Goal: Task Accomplishment & Management: Complete application form

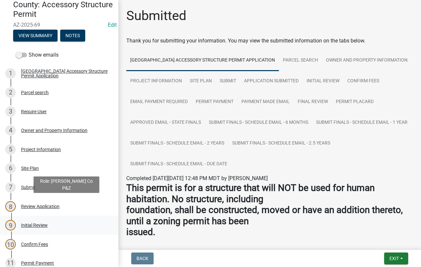
scroll to position [66, 0]
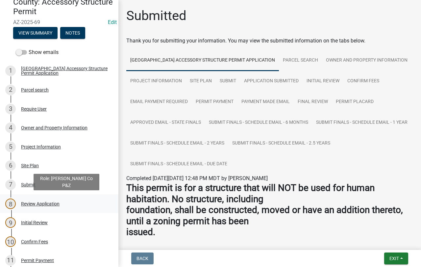
click at [35, 204] on div "Review Application" at bounding box center [40, 203] width 38 height 5
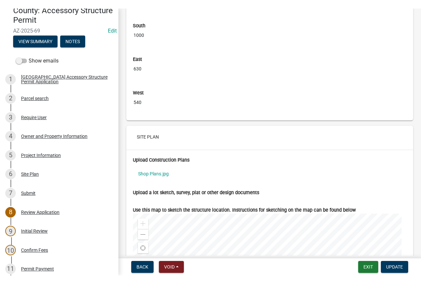
scroll to position [1874, 0]
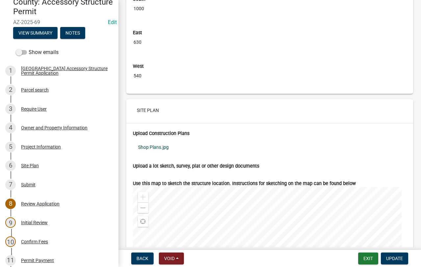
click at [164, 148] on link "Shop Plans.jpg" at bounding box center [270, 146] width 274 height 15
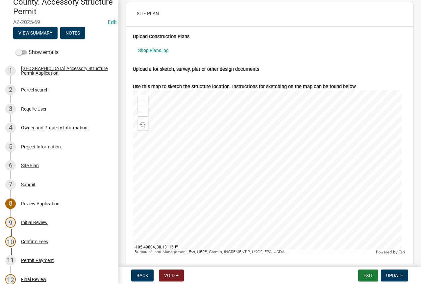
scroll to position [1973, 0]
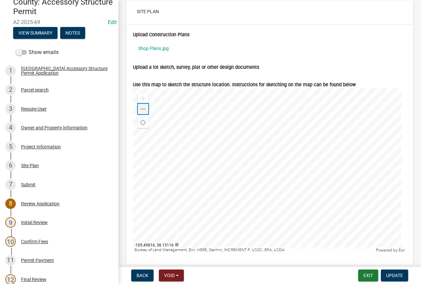
click at [144, 111] on span at bounding box center [142, 109] width 5 height 5
click at [141, 109] on span at bounding box center [142, 109] width 5 height 5
click at [144, 109] on span at bounding box center [142, 109] width 5 height 5
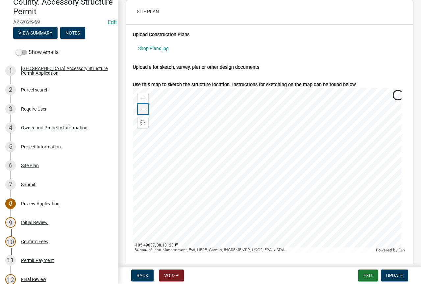
click at [147, 110] on div "Zoom out" at bounding box center [143, 109] width 11 height 11
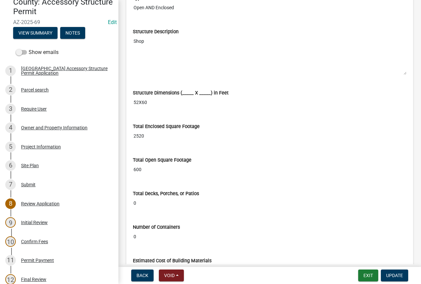
scroll to position [1140, 0]
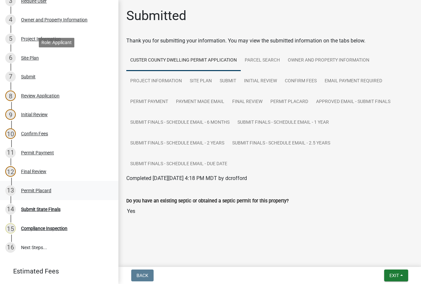
scroll to position [164, 0]
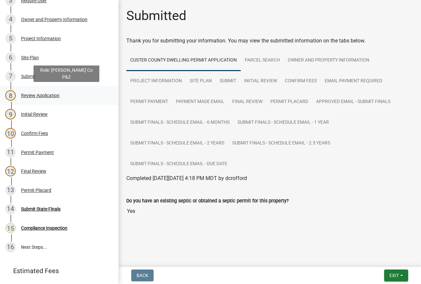
click at [37, 97] on div "8 Review Application" at bounding box center [56, 95] width 103 height 11
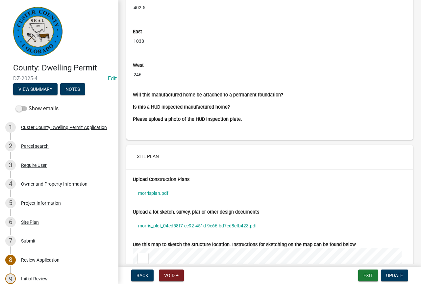
scroll to position [2137, 0]
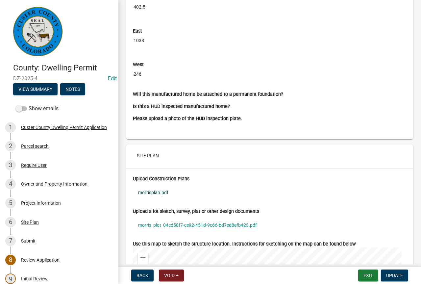
click at [165, 193] on link "morrisplan.pdf" at bounding box center [270, 192] width 274 height 15
click at [176, 224] on link "morris_plot_04cd58f7-ce92-451d-9c66-bd7ed8efb423.pdf" at bounding box center [270, 224] width 274 height 15
click at [162, 191] on link "morrisplan.pdf" at bounding box center [270, 192] width 274 height 15
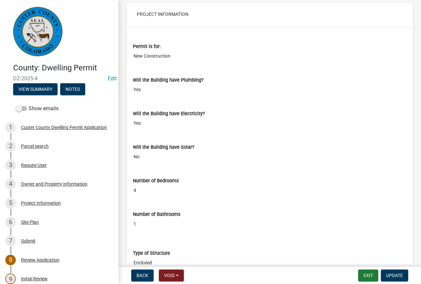
scroll to position [1058, 0]
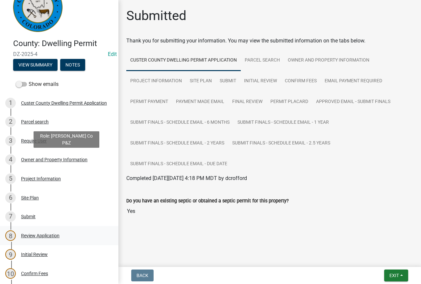
scroll to position [99, 0]
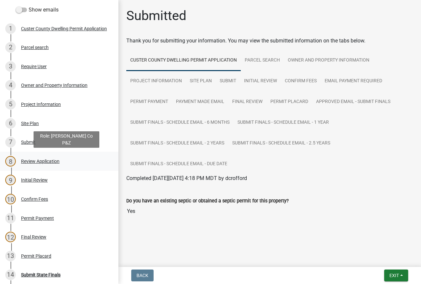
click at [42, 159] on div "Review Application" at bounding box center [40, 161] width 38 height 5
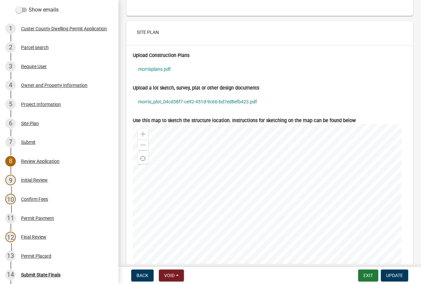
scroll to position [2269, 0]
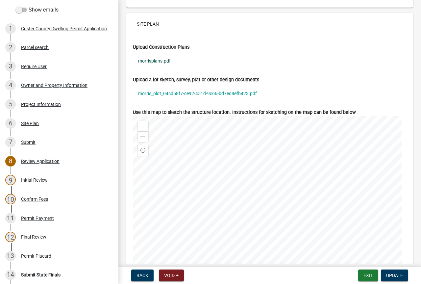
click at [163, 61] on link "morrisplans.pdf" at bounding box center [270, 60] width 274 height 15
click at [235, 92] on link "morris_plot_04cd58f7-ce92-451d-9c66-bd7ed8efb423.pdf" at bounding box center [270, 93] width 274 height 15
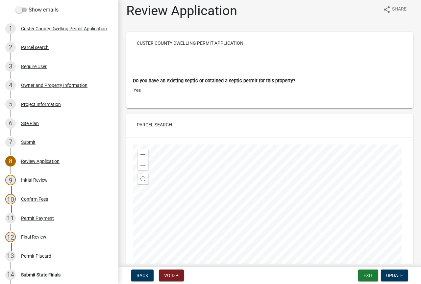
scroll to position [0, 0]
